Goal: Task Accomplishment & Management: Complete application form

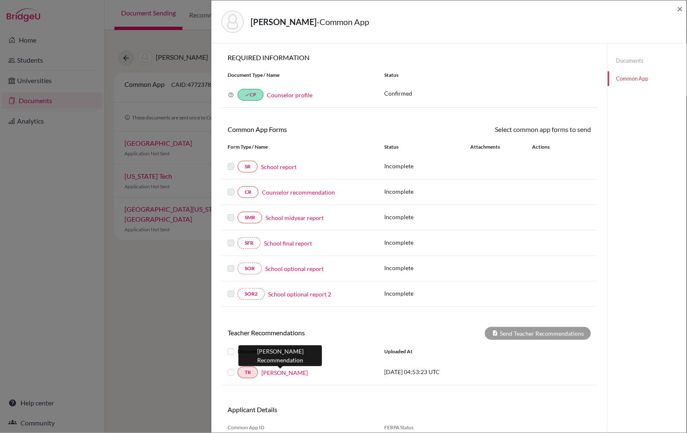
click at [279, 373] on link "Karen Wallace" at bounding box center [284, 372] width 46 height 9
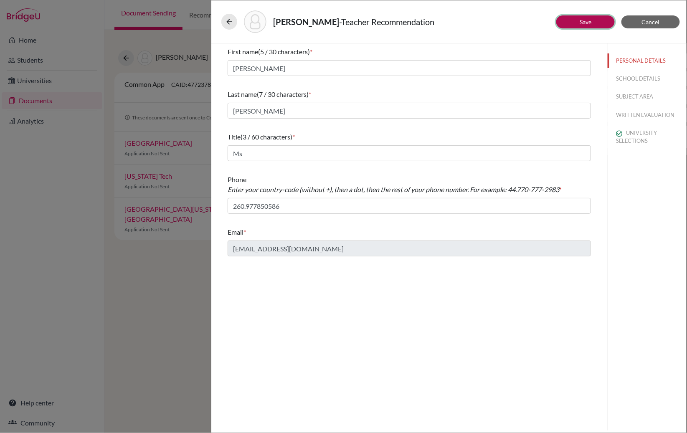
click at [589, 21] on link "Save" at bounding box center [585, 21] width 12 height 7
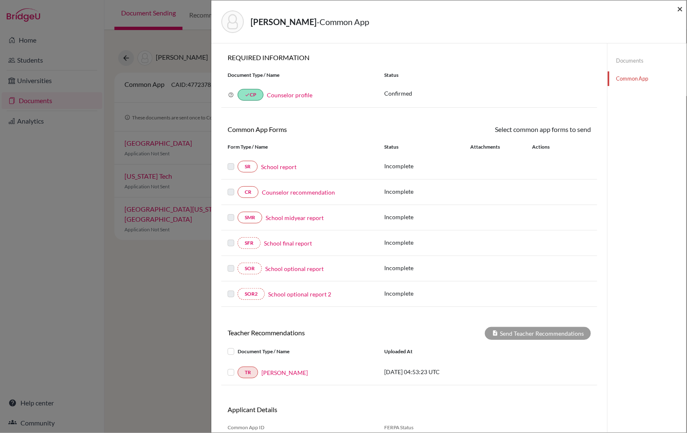
click at [681, 8] on span "×" at bounding box center [680, 9] width 6 height 12
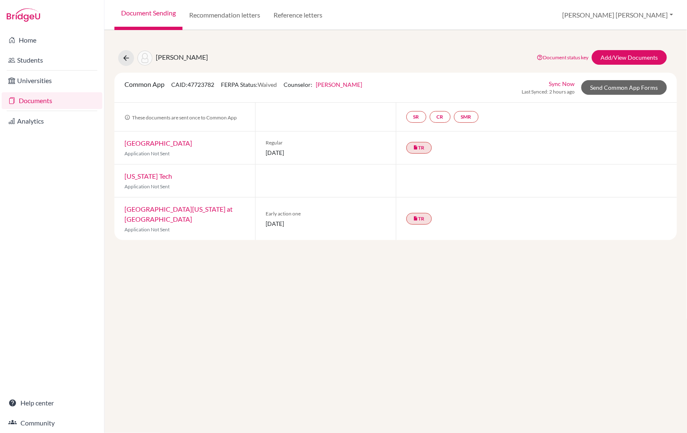
click at [164, 17] on link "Document Sending" at bounding box center [148, 15] width 68 height 30
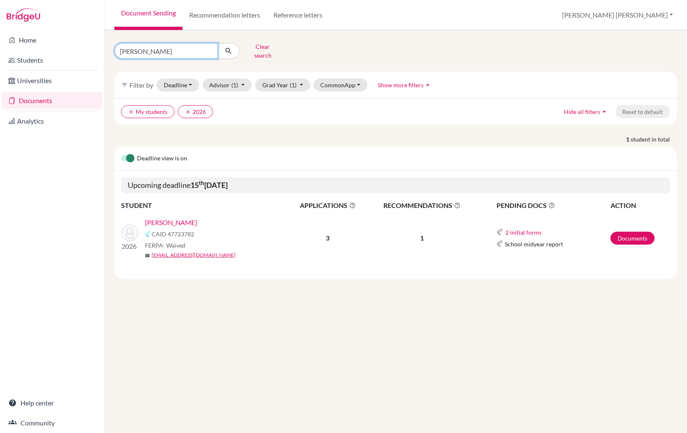
click at [160, 48] on input "christopher" at bounding box center [166, 51] width 104 height 16
type input "c"
type input "mubanga"
click button "submit" at bounding box center [228, 51] width 22 height 16
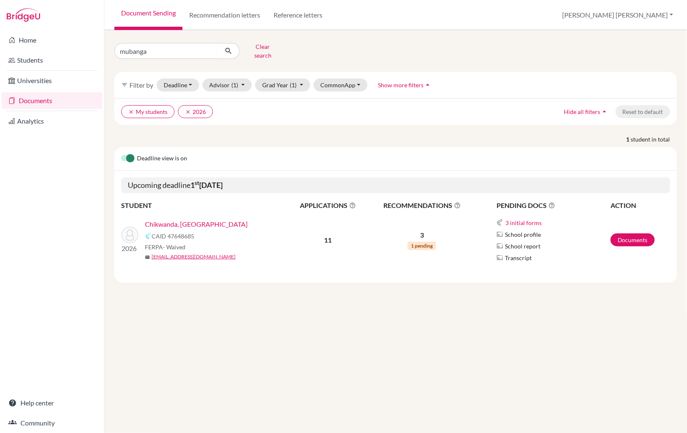
click at [198, 219] on link "Chikwanda, [GEOGRAPHIC_DATA]" at bounding box center [196, 224] width 103 height 10
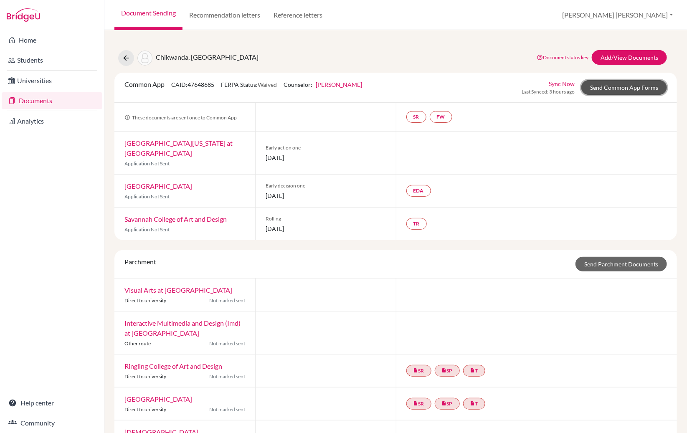
click at [619, 88] on link "Send Common App Forms" at bounding box center [624, 87] width 86 height 15
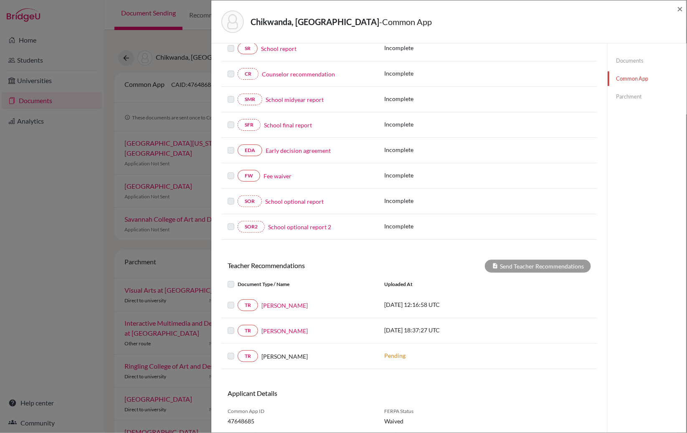
scroll to position [121, 0]
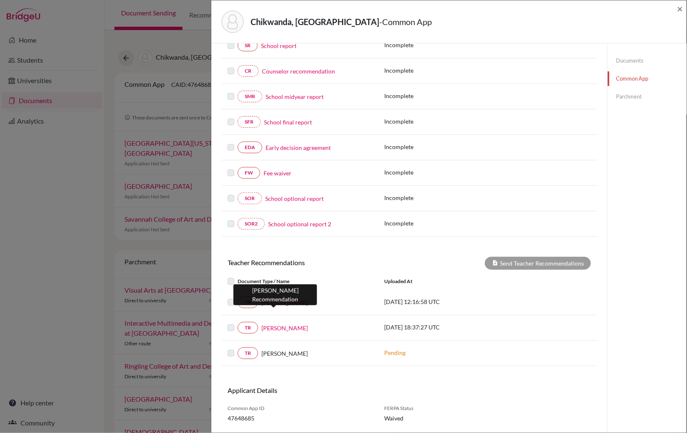
click at [271, 302] on link "Mr Wells" at bounding box center [284, 302] width 46 height 9
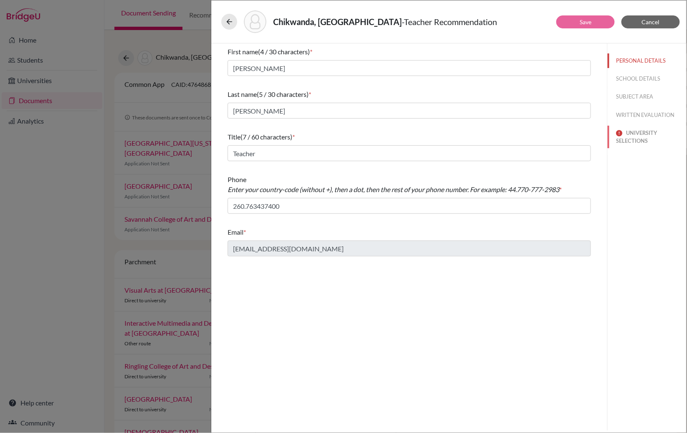
click at [629, 137] on button "UNIVERSITY SELECTIONS" at bounding box center [646, 137] width 79 height 23
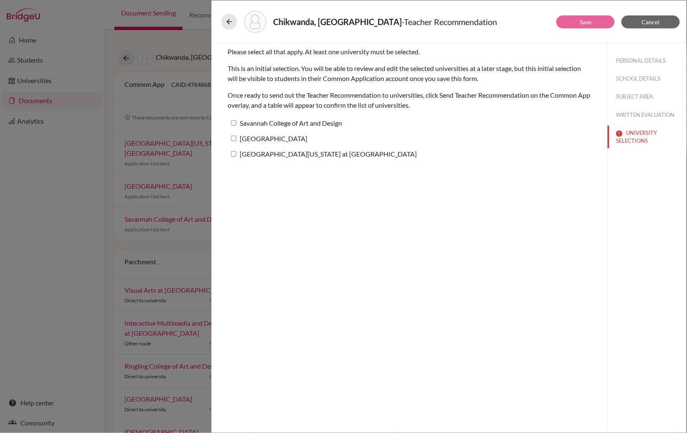
click at [234, 121] on input "Savannah College of Art and Design" at bounding box center [233, 122] width 5 height 5
checkbox input "true"
click at [234, 139] on input "Queens University of Charlotte" at bounding box center [233, 138] width 5 height 5
checkbox input "true"
click at [234, 155] on input "University of North Carolina at Charlotte" at bounding box center [233, 153] width 5 height 5
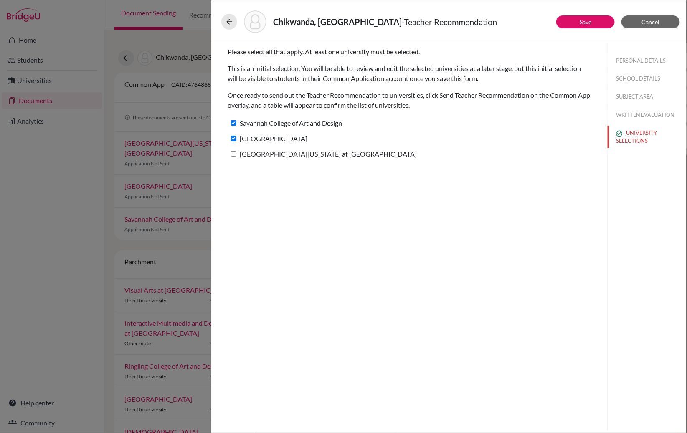
checkbox input "true"
click at [590, 20] on link "Save" at bounding box center [585, 21] width 12 height 7
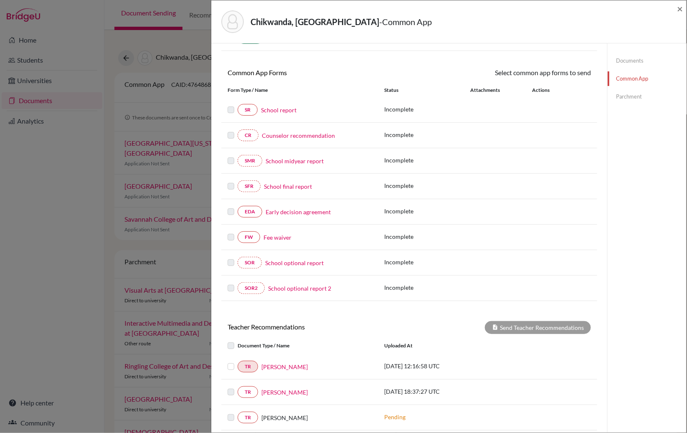
scroll to position [145, 0]
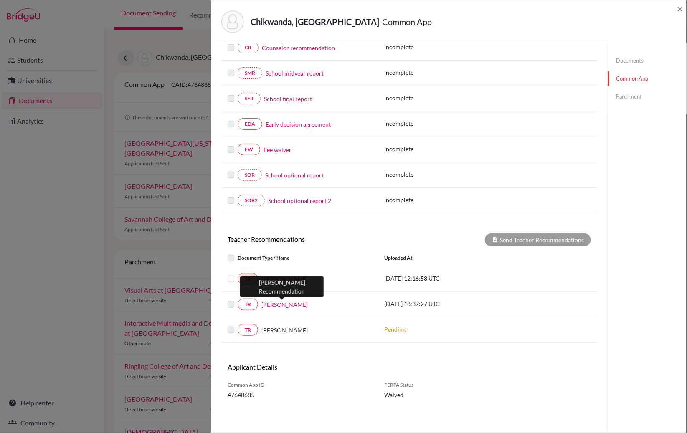
click at [283, 304] on link "Monica Murphy" at bounding box center [284, 304] width 46 height 9
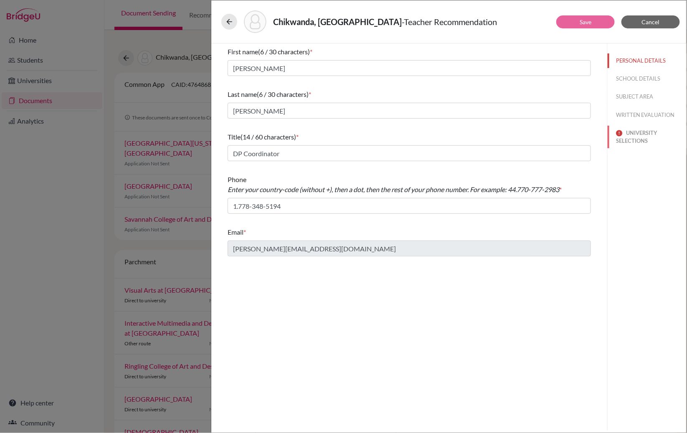
click at [633, 134] on button "UNIVERSITY SELECTIONS" at bounding box center [646, 137] width 79 height 23
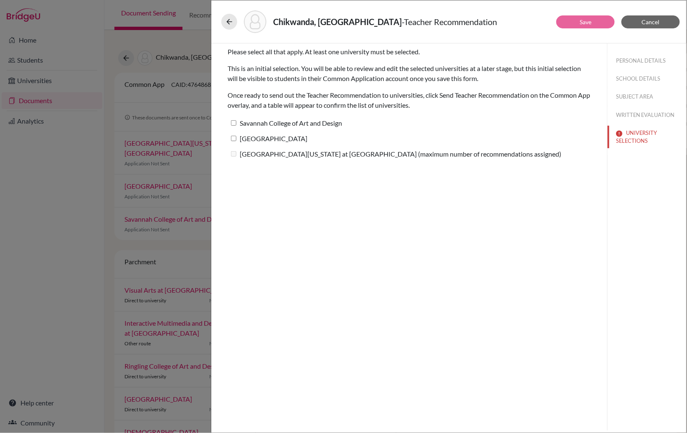
click at [234, 122] on input "Savannah College of Art and Design" at bounding box center [233, 122] width 5 height 5
checkbox input "true"
click at [233, 137] on input "Queens University of Charlotte" at bounding box center [233, 138] width 5 height 5
checkbox input "true"
click at [586, 23] on link "Save" at bounding box center [585, 21] width 12 height 7
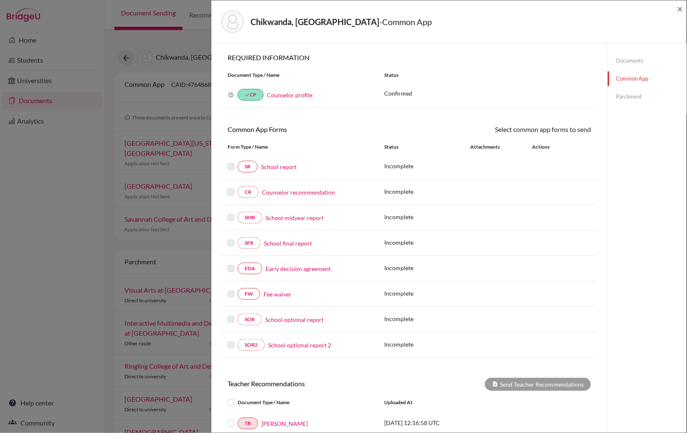
click at [629, 62] on link "Documents" at bounding box center [646, 60] width 79 height 15
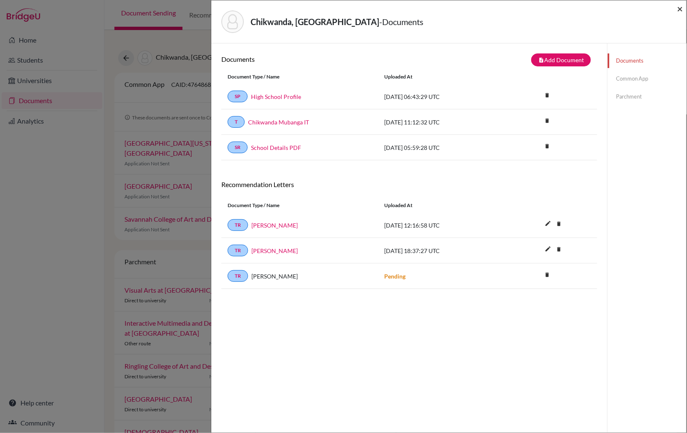
click at [681, 9] on span "×" at bounding box center [680, 9] width 6 height 12
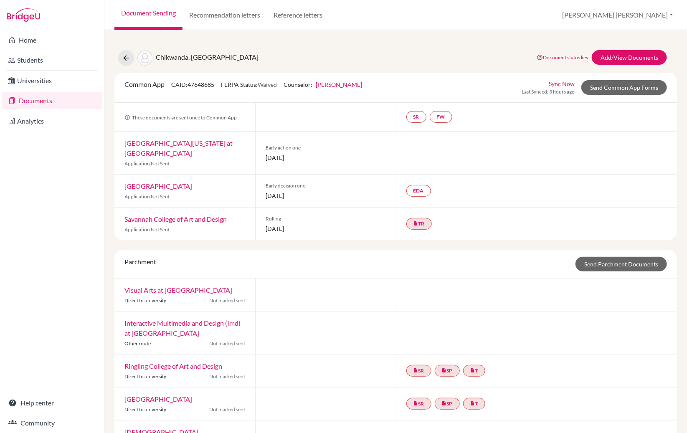
click at [163, 15] on link "Document Sending" at bounding box center [148, 15] width 68 height 30
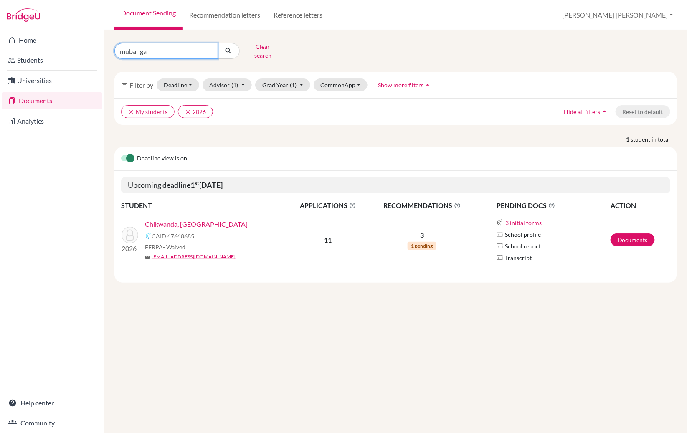
click at [148, 48] on input "mubanga" at bounding box center [166, 51] width 104 height 16
type input "m"
type input "neel"
click at [227, 51] on icon "submit" at bounding box center [228, 51] width 8 height 8
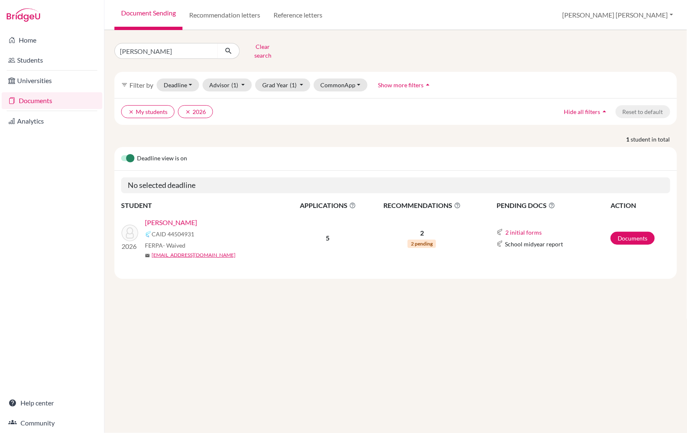
click at [168, 218] on link "[PERSON_NAME]" at bounding box center [171, 222] width 52 height 10
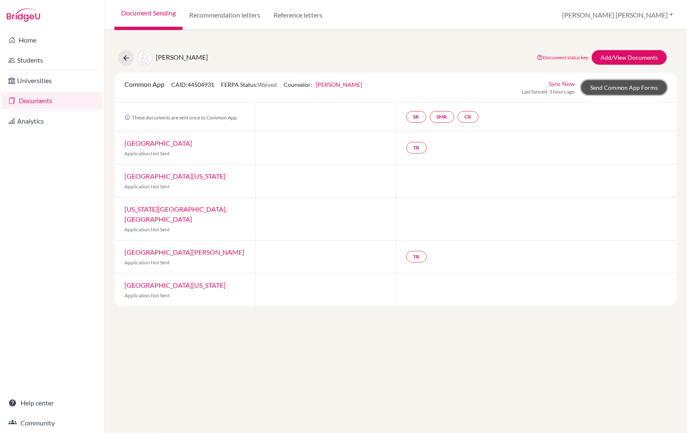
click at [641, 86] on link "Send Common App Forms" at bounding box center [624, 87] width 86 height 15
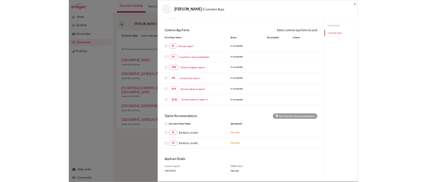
scroll to position [68, 0]
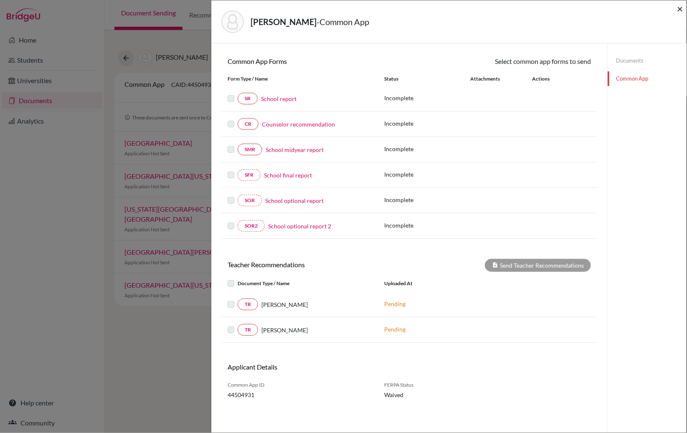
click at [680, 10] on span "×" at bounding box center [680, 9] width 6 height 12
